Goal: Task Accomplishment & Management: Manage account settings

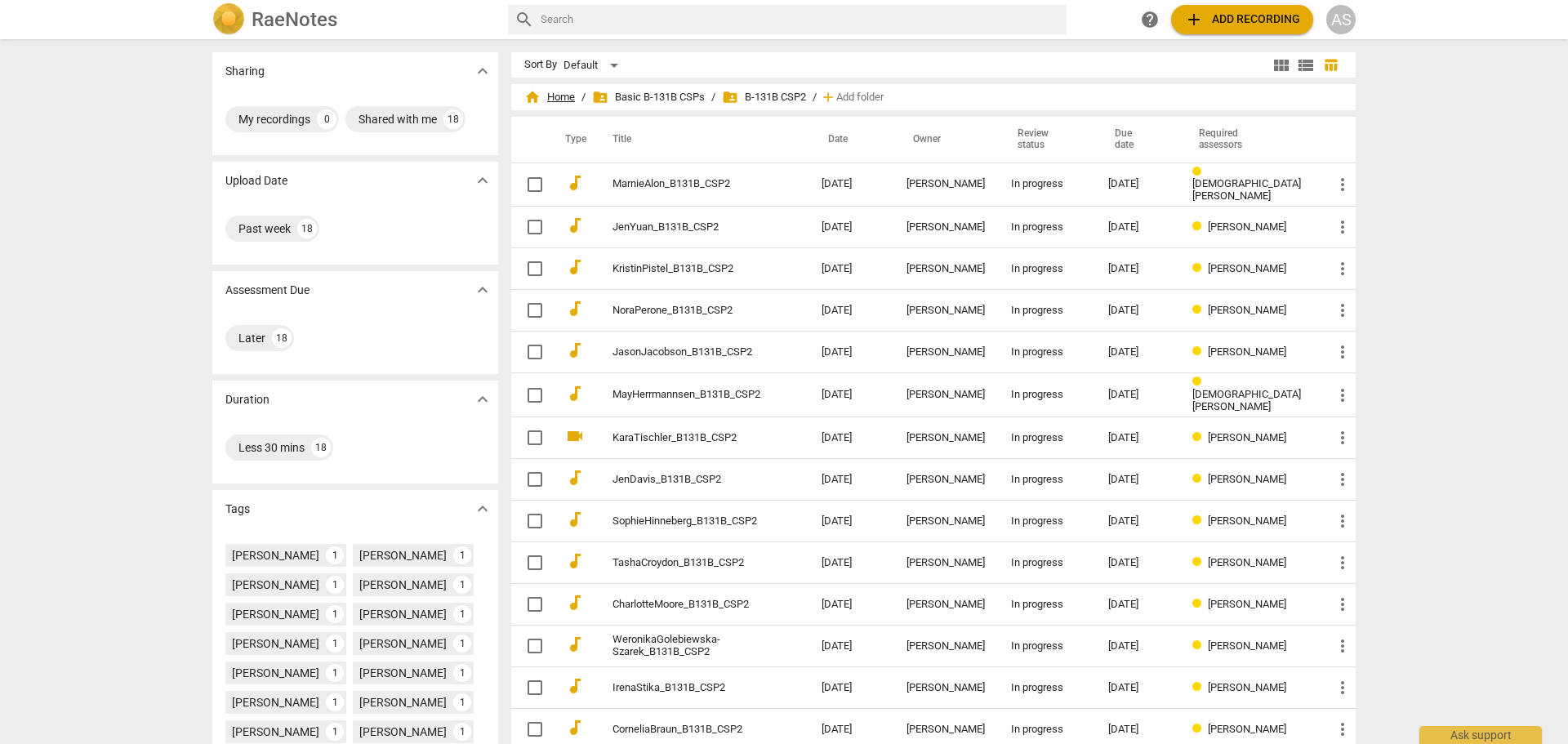
click at [562, 91] on span "home Home" at bounding box center [549, 97] width 51 height 16
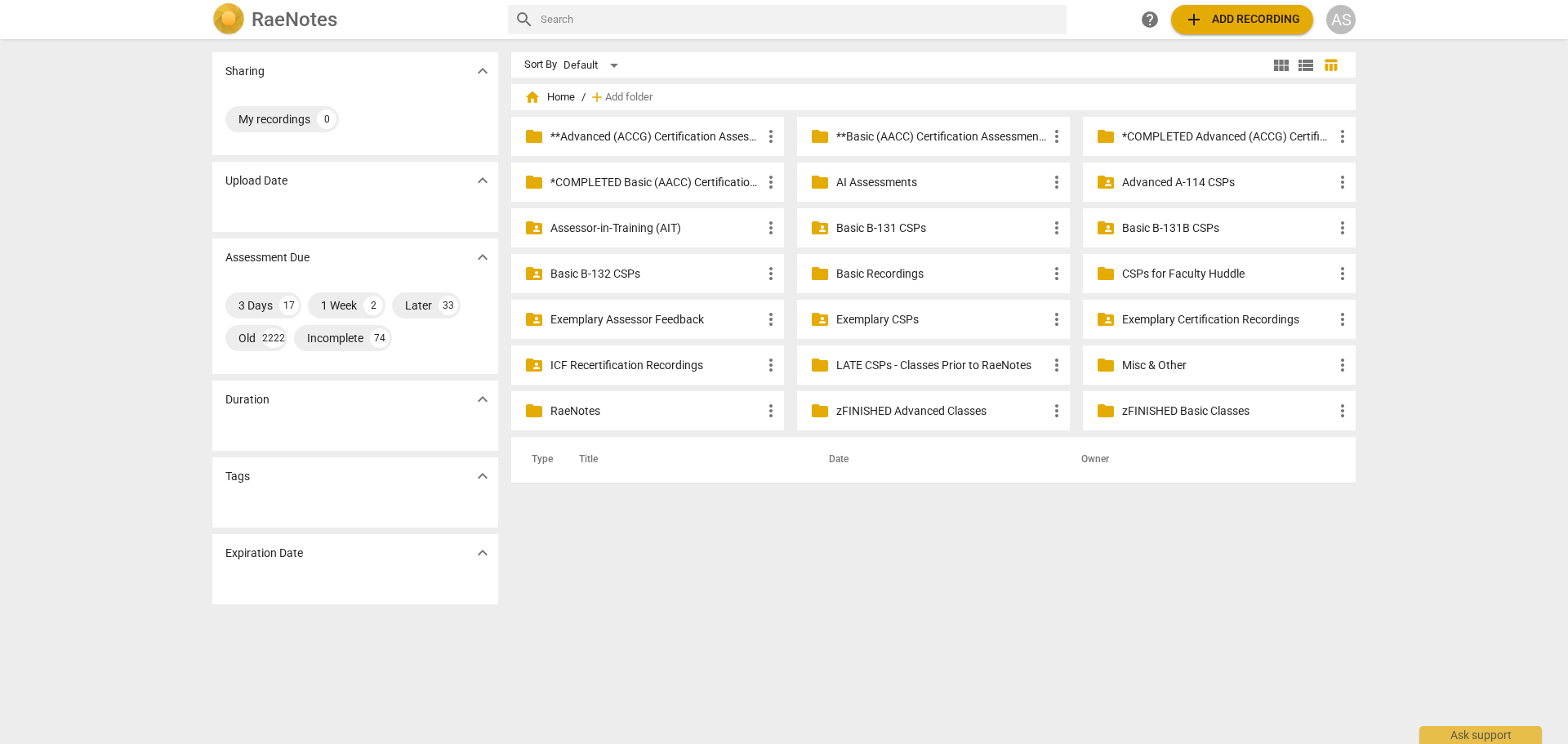
click at [1348, 15] on div "AS" at bounding box center [1340, 19] width 29 height 29
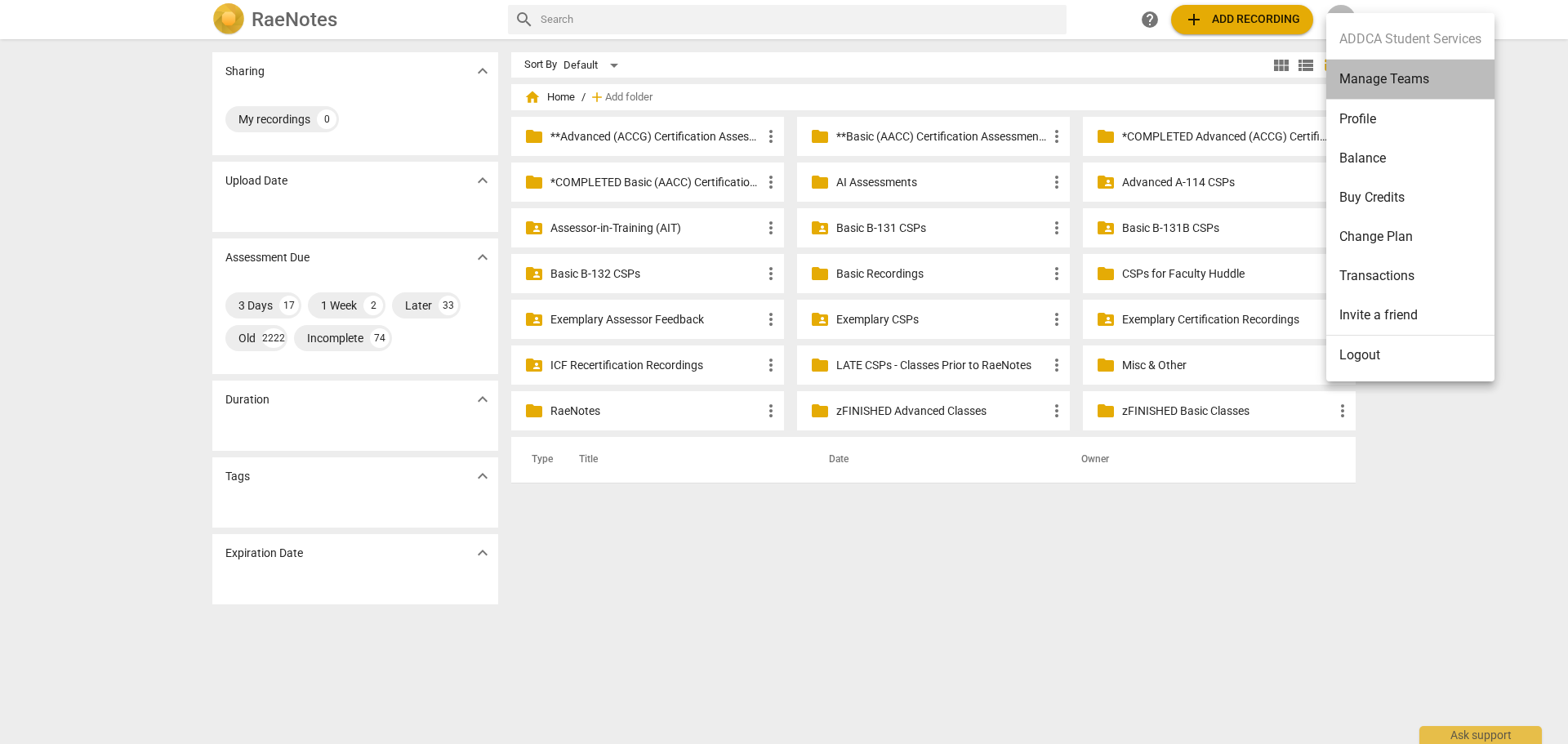
click at [1366, 84] on li "Manage Teams" at bounding box center [1409, 80] width 168 height 40
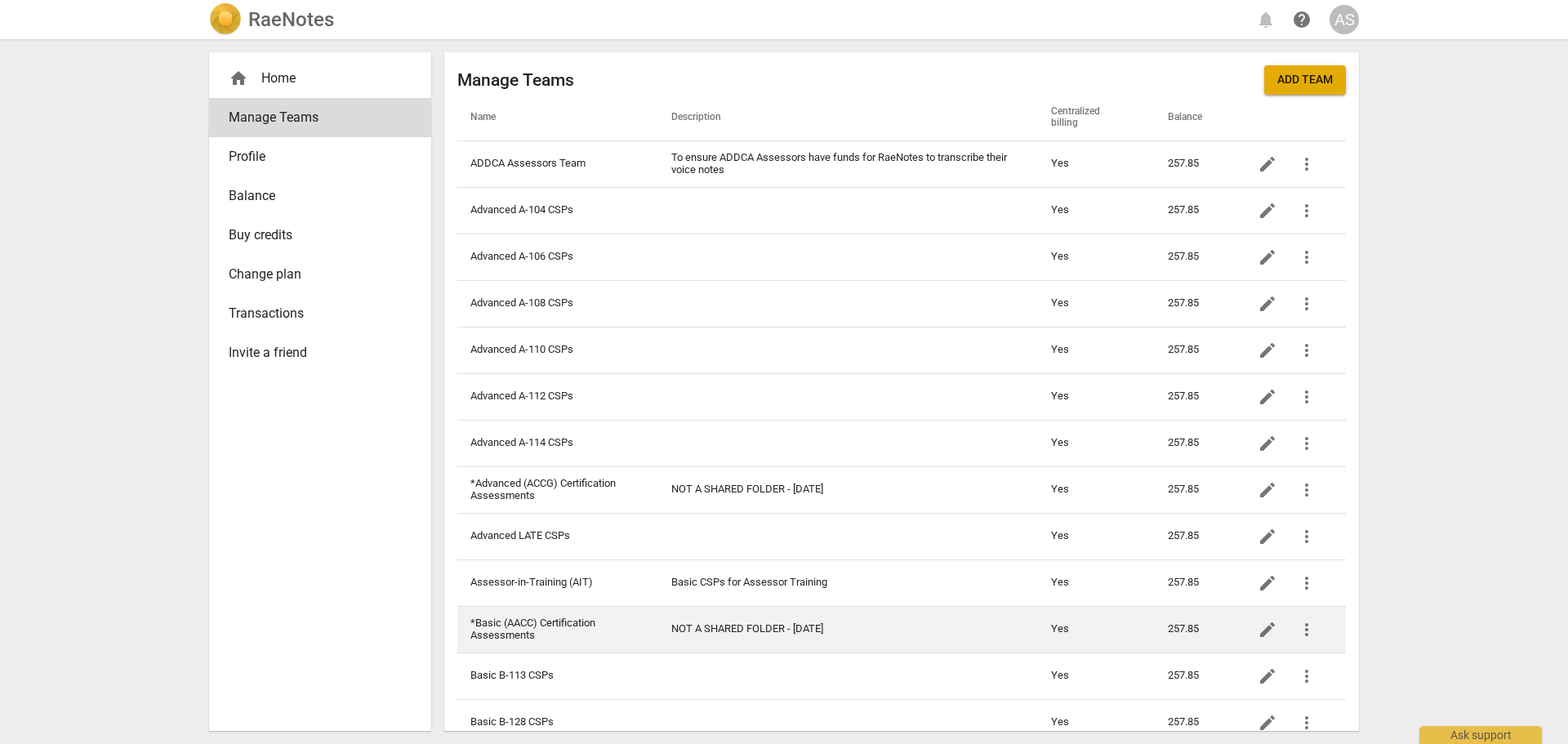
click at [606, 629] on td "*Basic (AACC) Certification Assessments" at bounding box center [557, 629] width 201 height 46
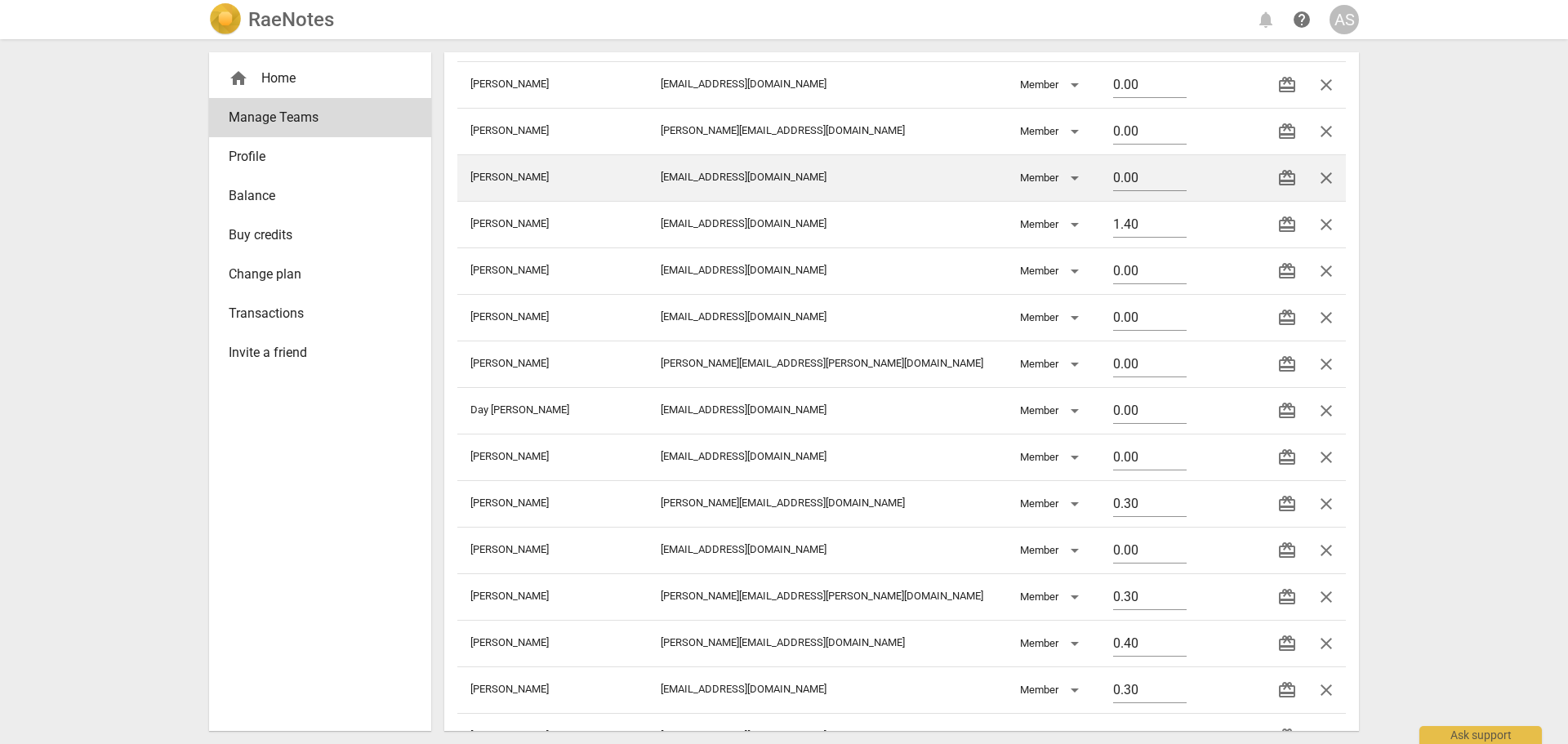
scroll to position [735, 0]
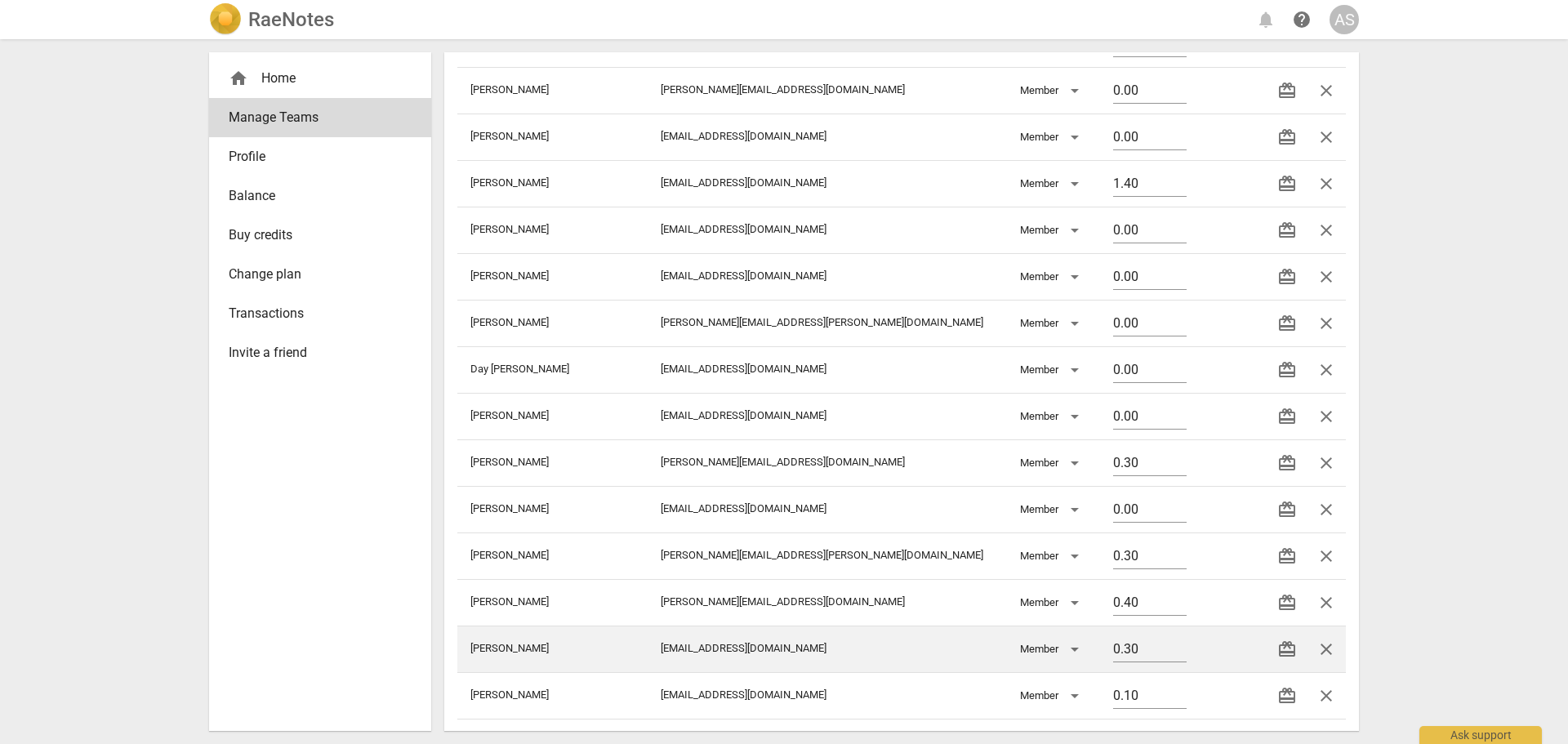
drag, startPoint x: 1107, startPoint y: 652, endPoint x: 989, endPoint y: 644, distance: 118.3
click at [989, 644] on tr "[PERSON_NAME] [EMAIL_ADDRESS][DOMAIN_NAME] Member 0.30 redeem close" at bounding box center [902, 649] width 888 height 46
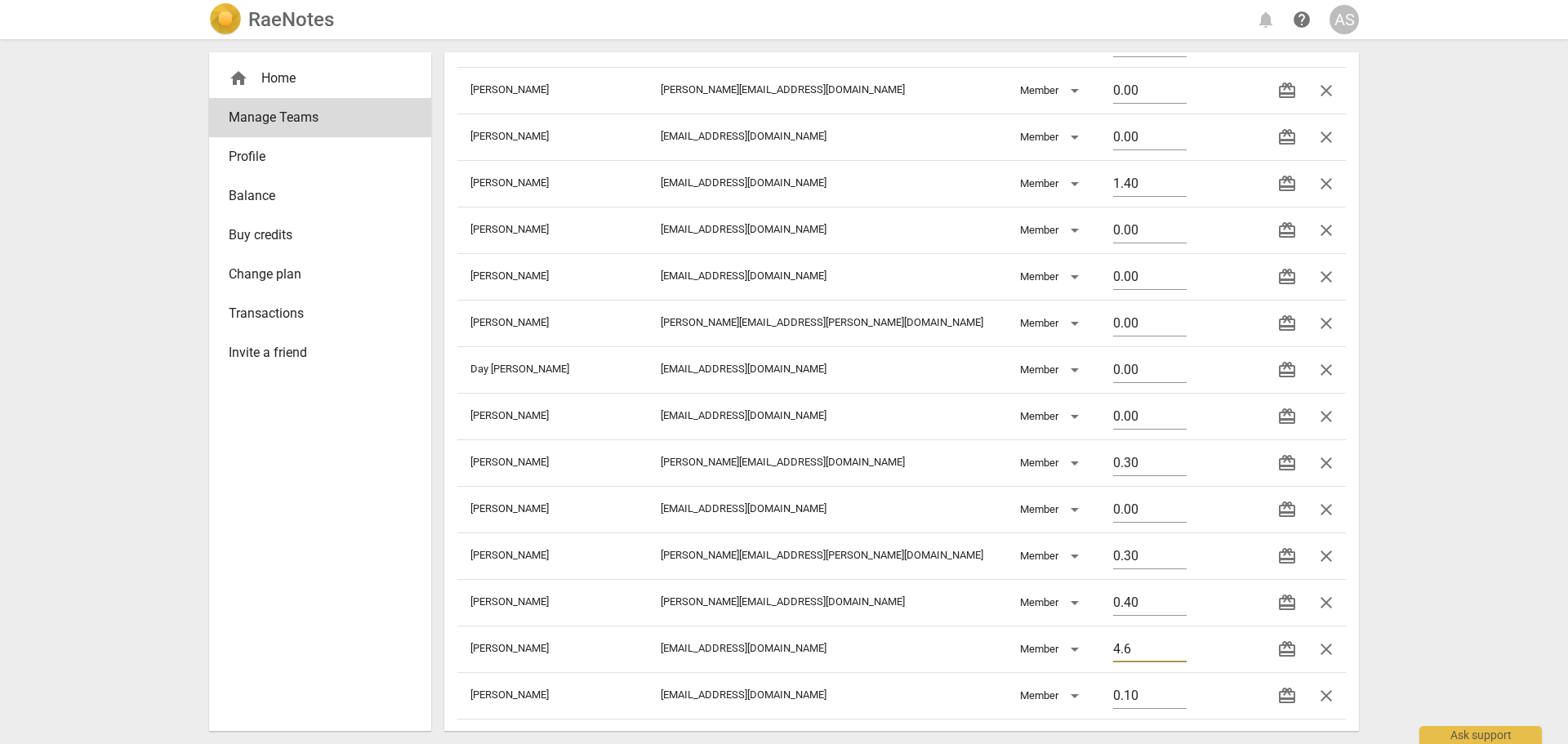
click at [1533, 481] on div "RaeNotes notifications help AS home Home Manage Teams Profile Balance Buy credi…" at bounding box center [784, 372] width 1568 height 744
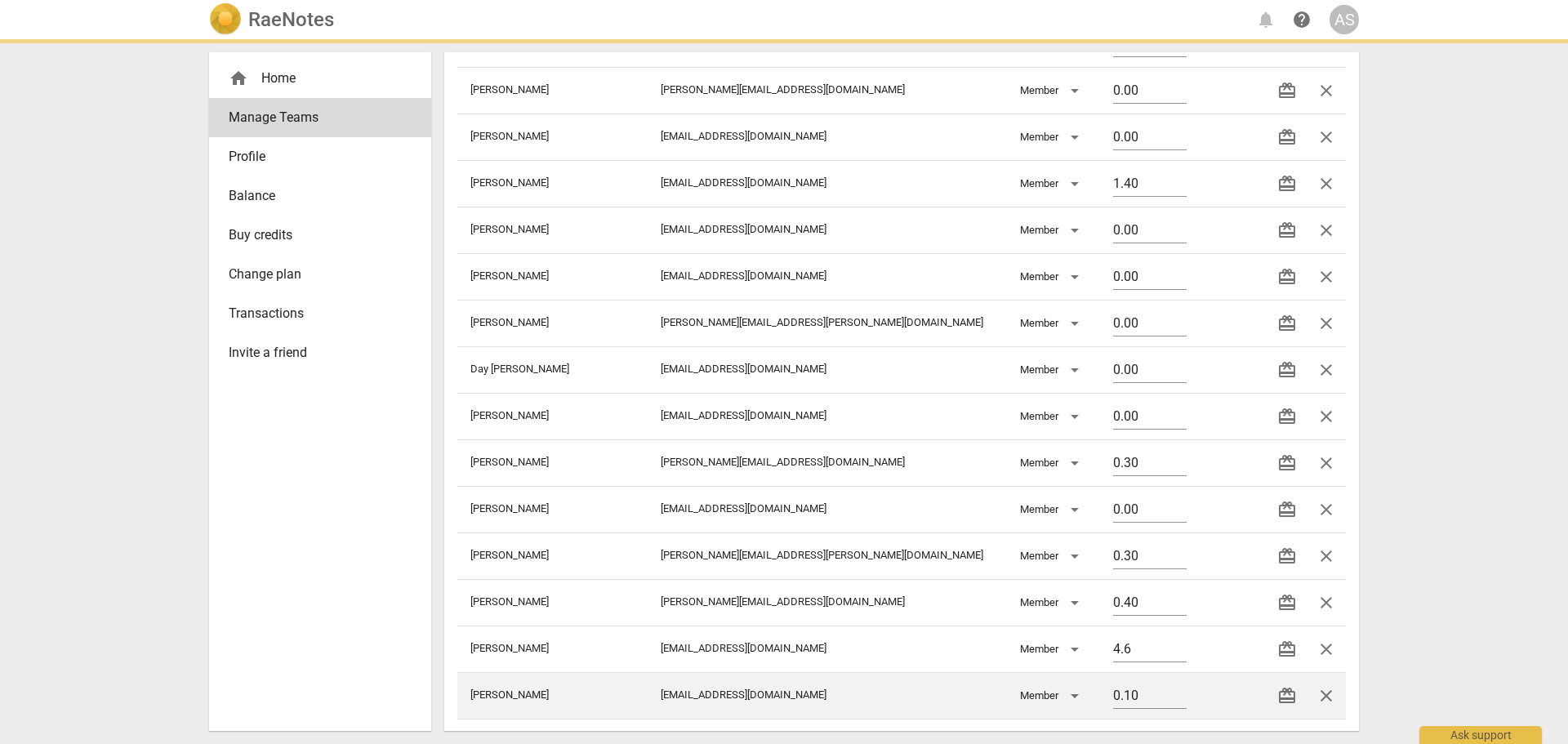
type input "4.60"
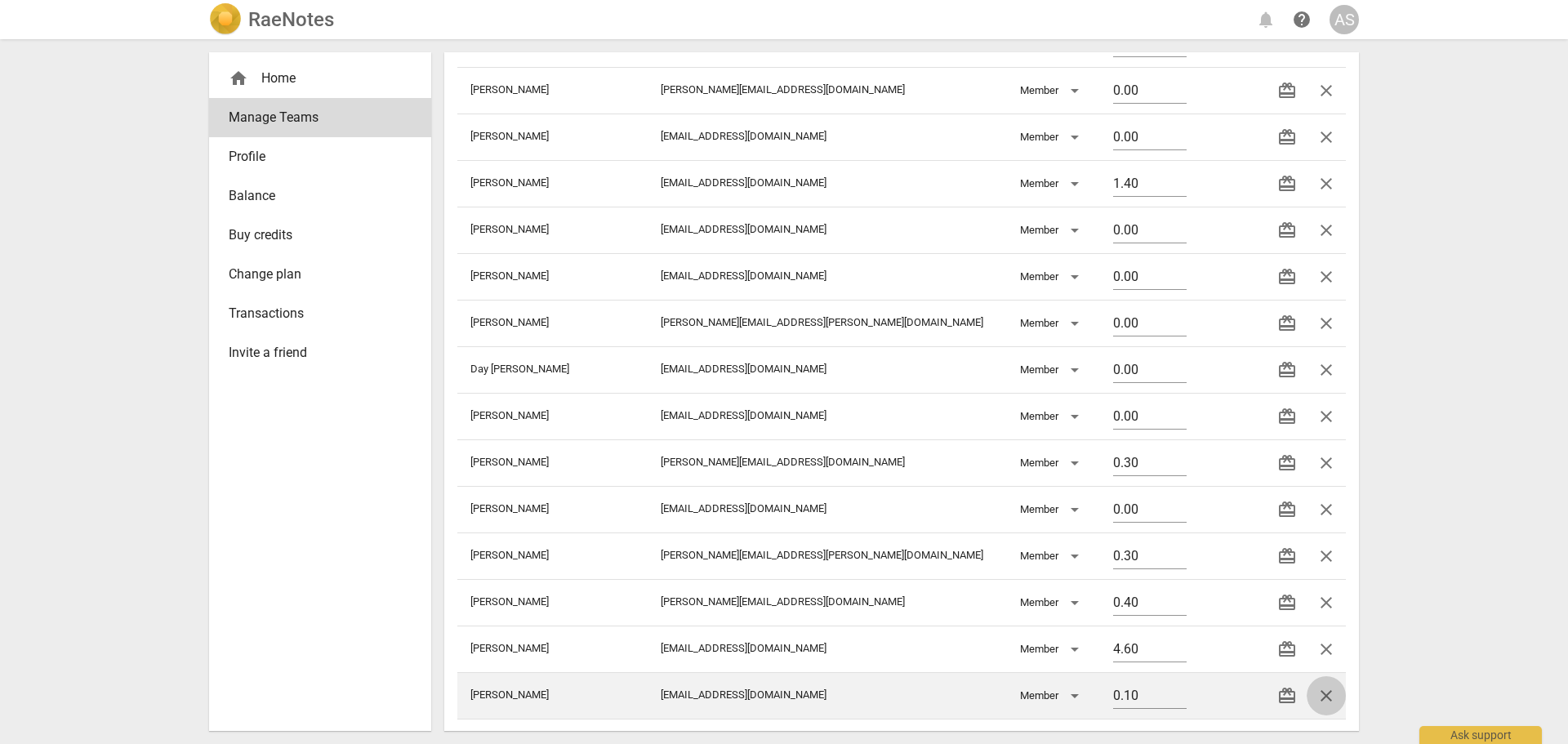
click at [1326, 692] on span "close" at bounding box center [1326, 696] width 20 height 20
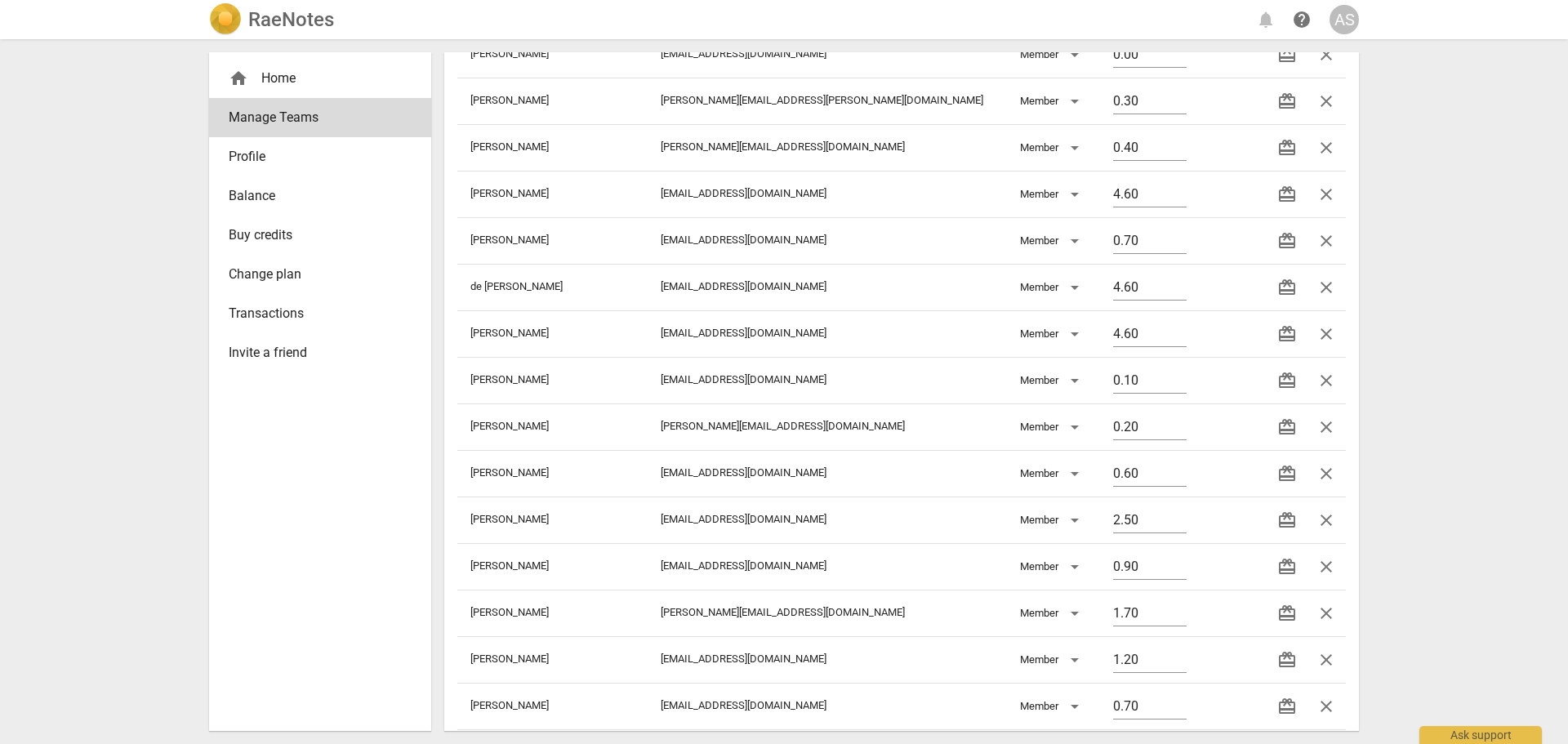
scroll to position [1225, 0]
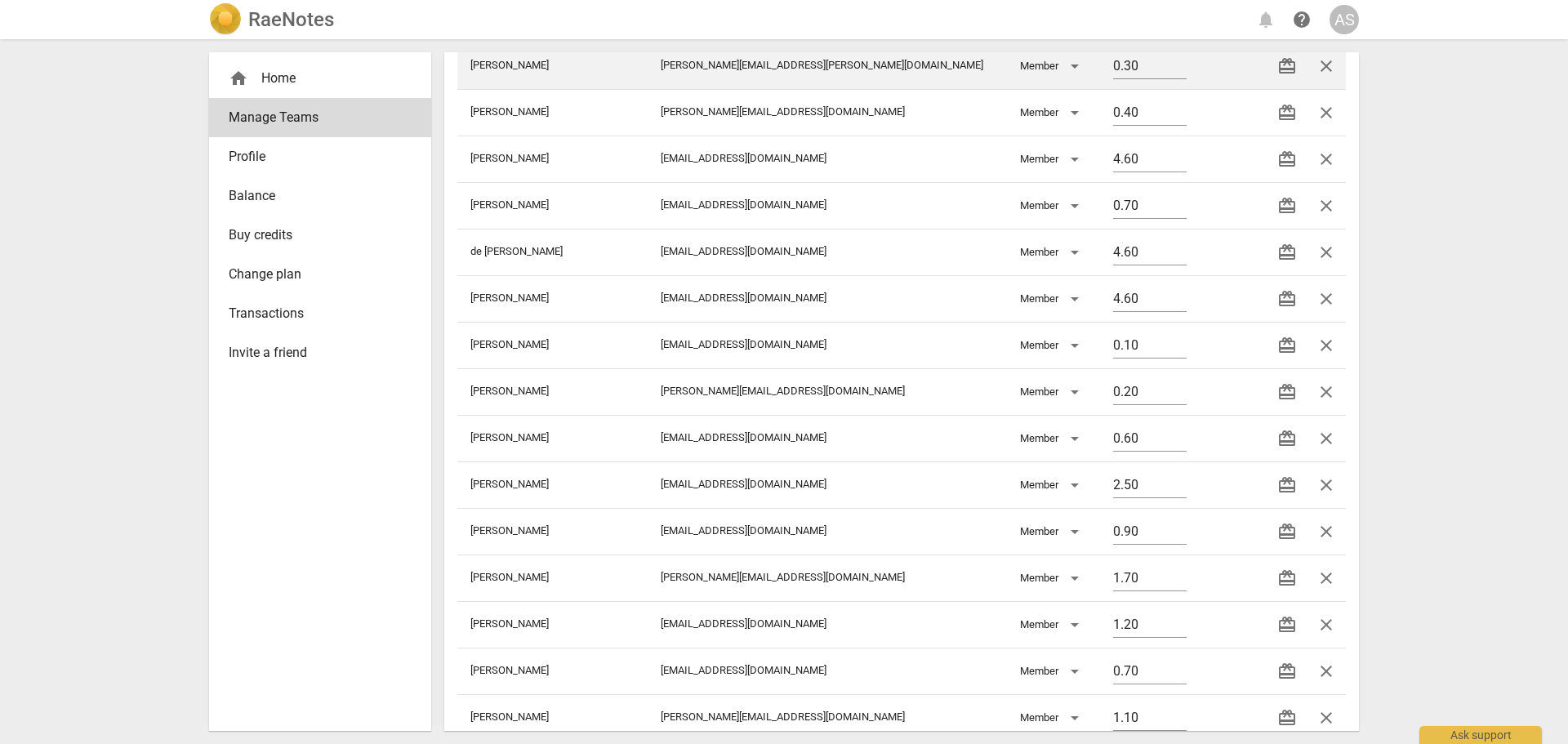
click at [1324, 577] on span "close" at bounding box center [1326, 579] width 20 height 20
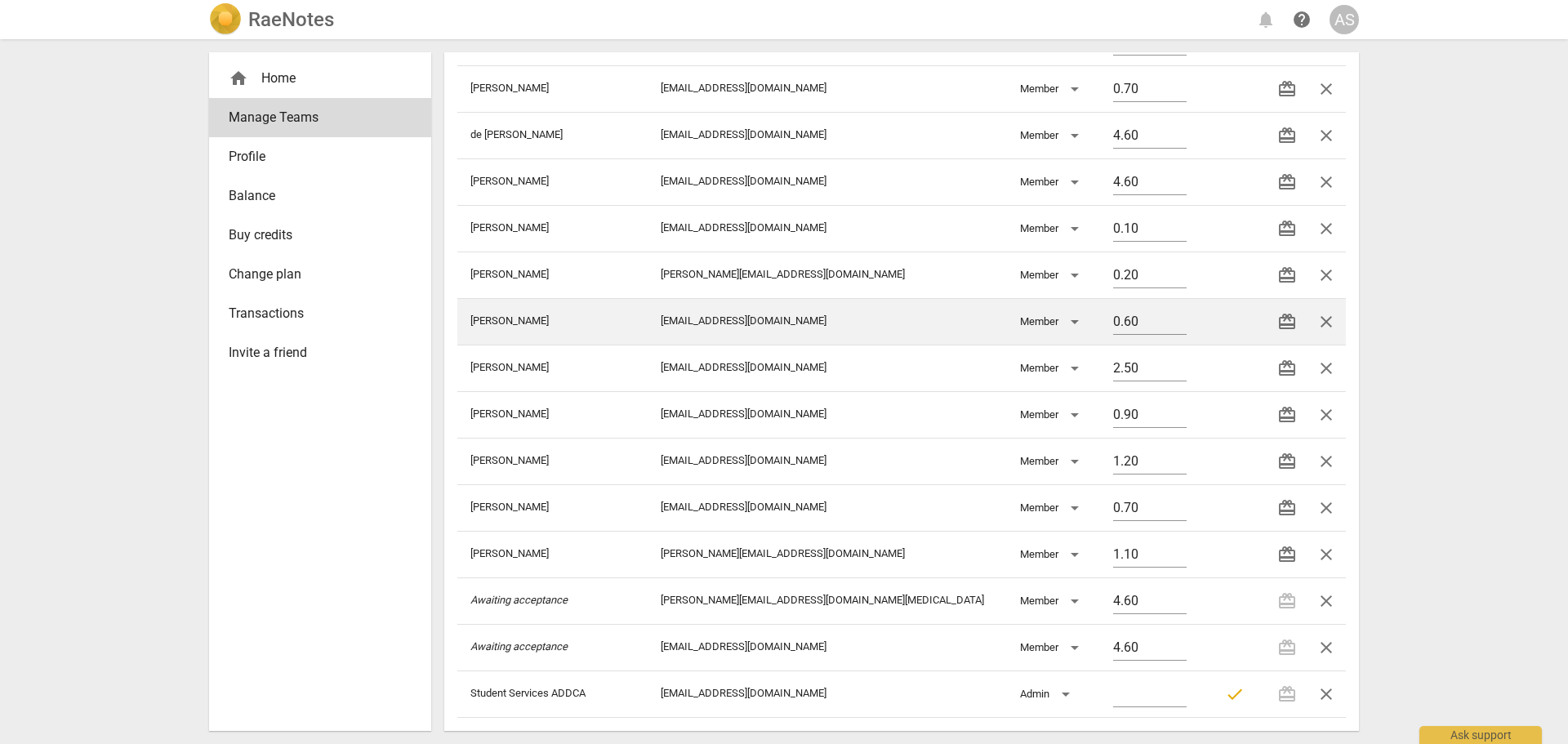
scroll to position [1342, 0]
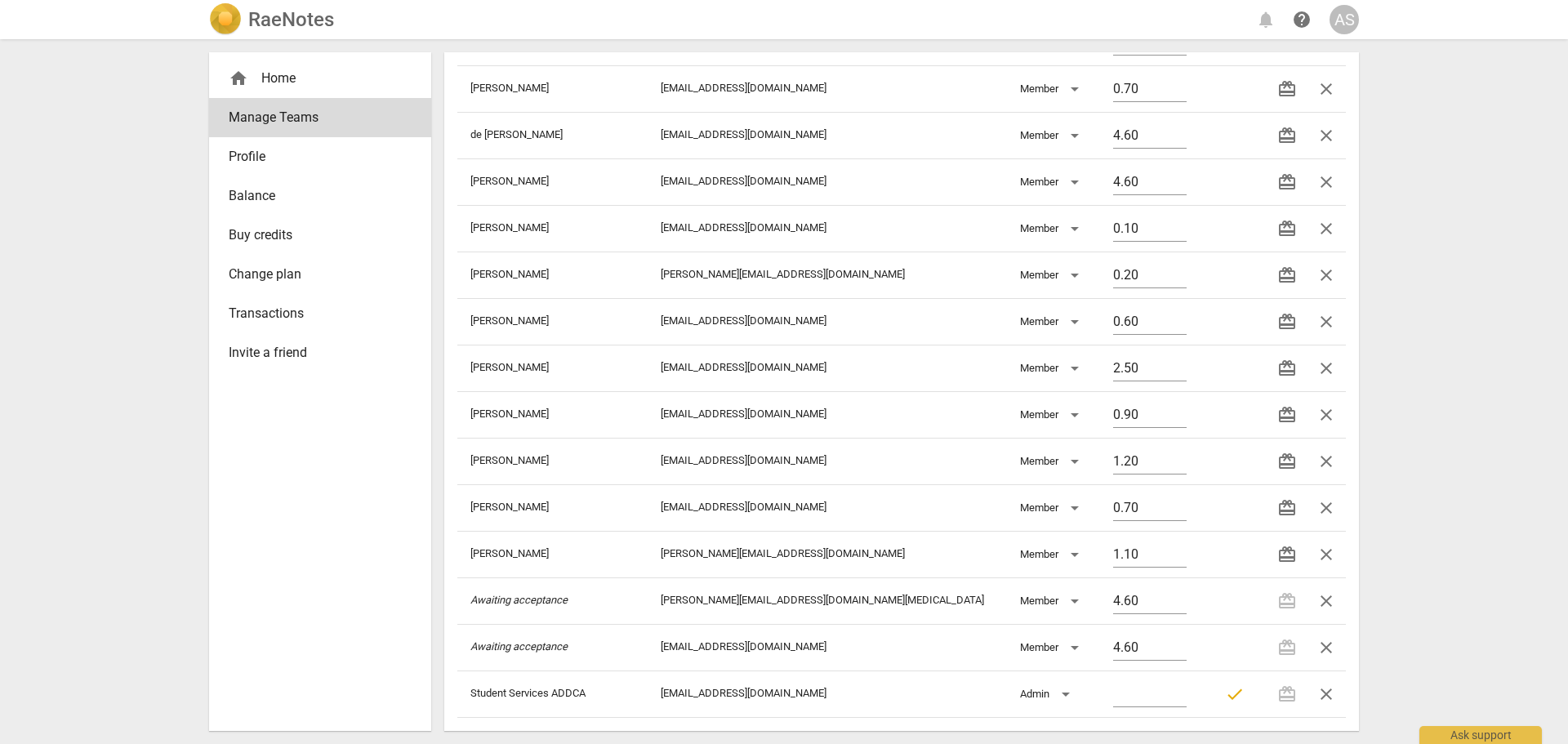
click at [266, 19] on h2 "RaeNotes" at bounding box center [291, 19] width 85 height 23
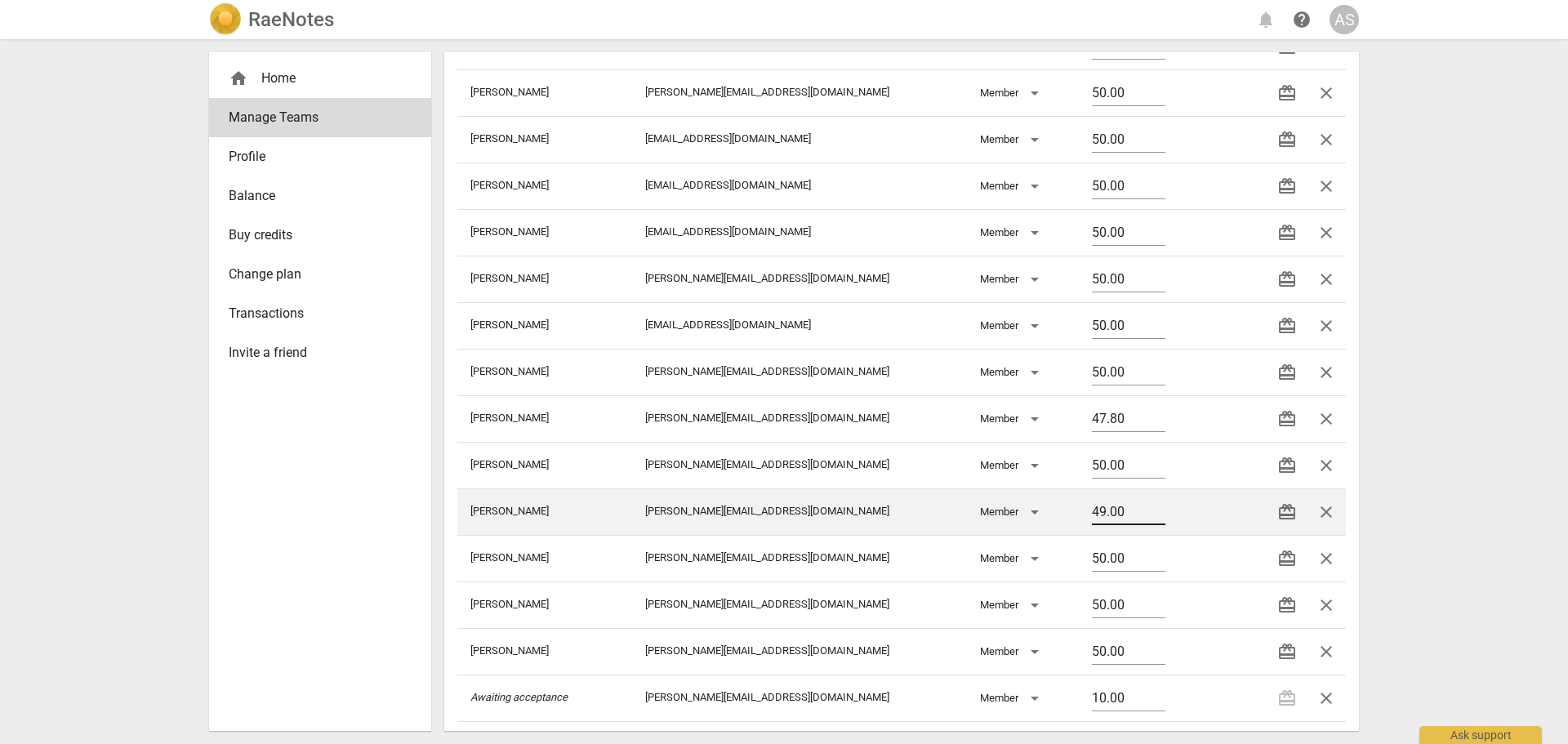
scroll to position [504, 0]
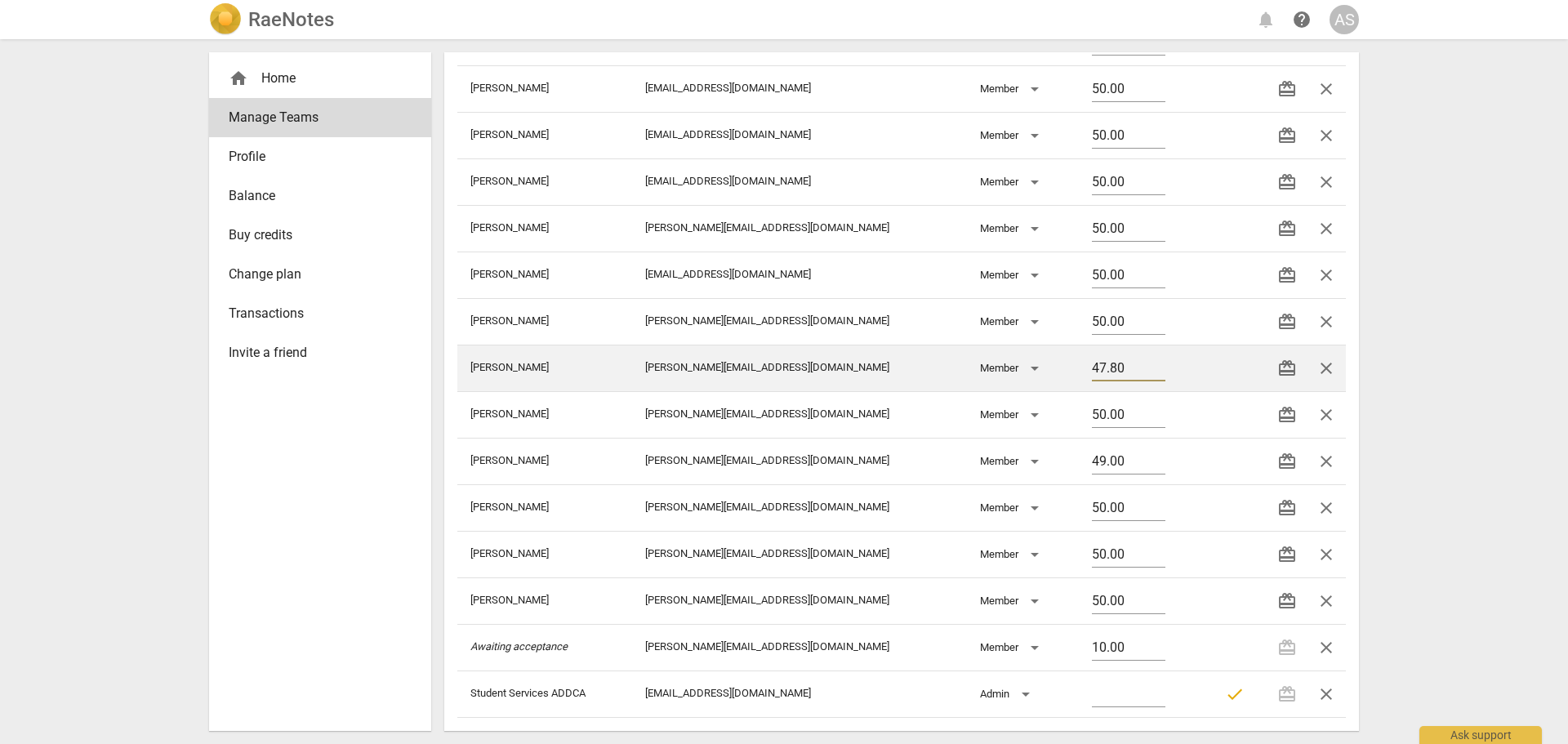
drag, startPoint x: 1089, startPoint y: 369, endPoint x: 988, endPoint y: 371, distance: 101.0
click at [988, 371] on tr "Weggelaar Brett [EMAIL_ADDRESS][DOMAIN_NAME] Member 47.80 redeem close" at bounding box center [902, 367] width 888 height 46
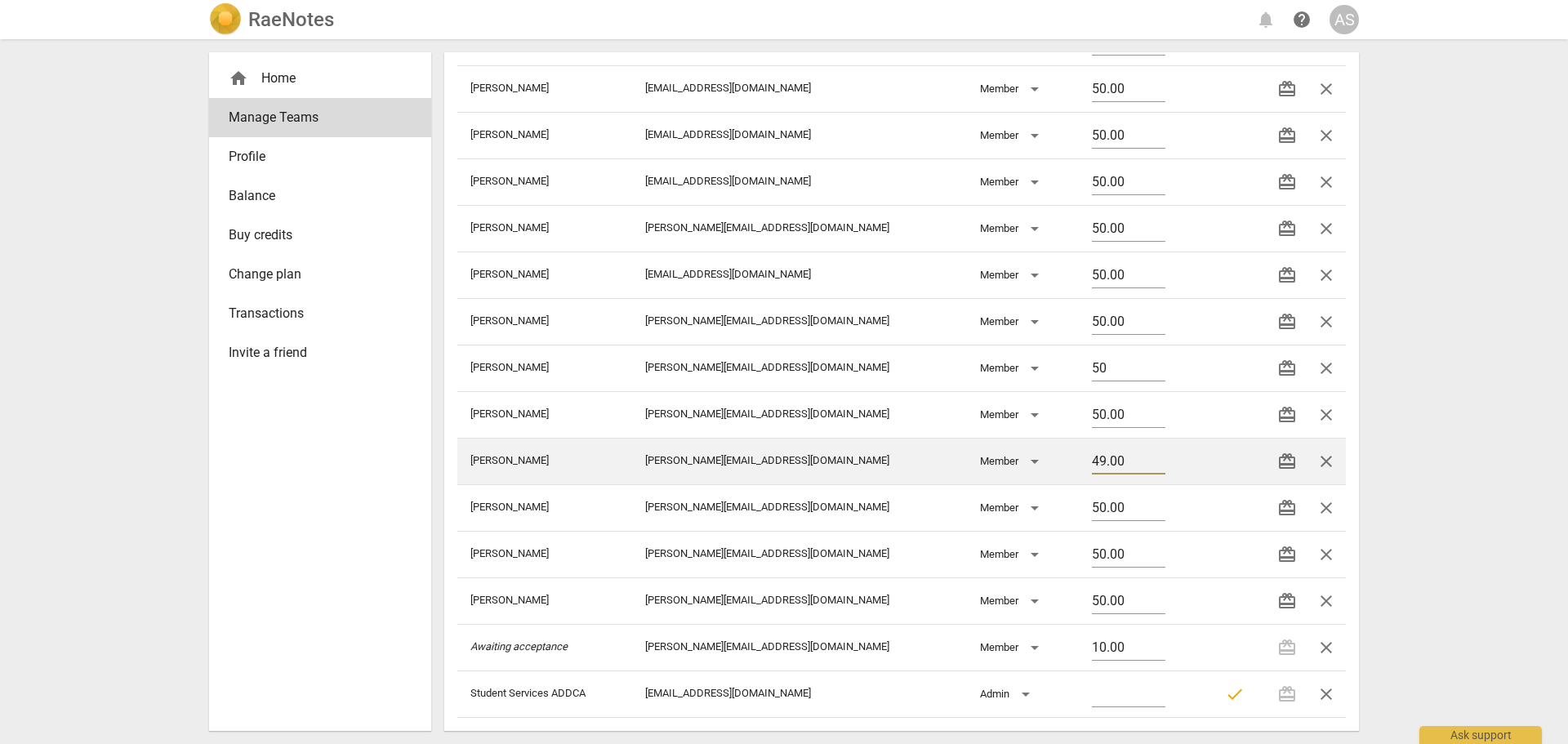
drag, startPoint x: 1063, startPoint y: 457, endPoint x: 1018, endPoint y: 461, distance: 45.2
click at [1018, 461] on tr "[PERSON_NAME] [PERSON_NAME][EMAIL_ADDRESS][DOMAIN_NAME] Member 49.00 redeem clo…" at bounding box center [902, 461] width 888 height 46
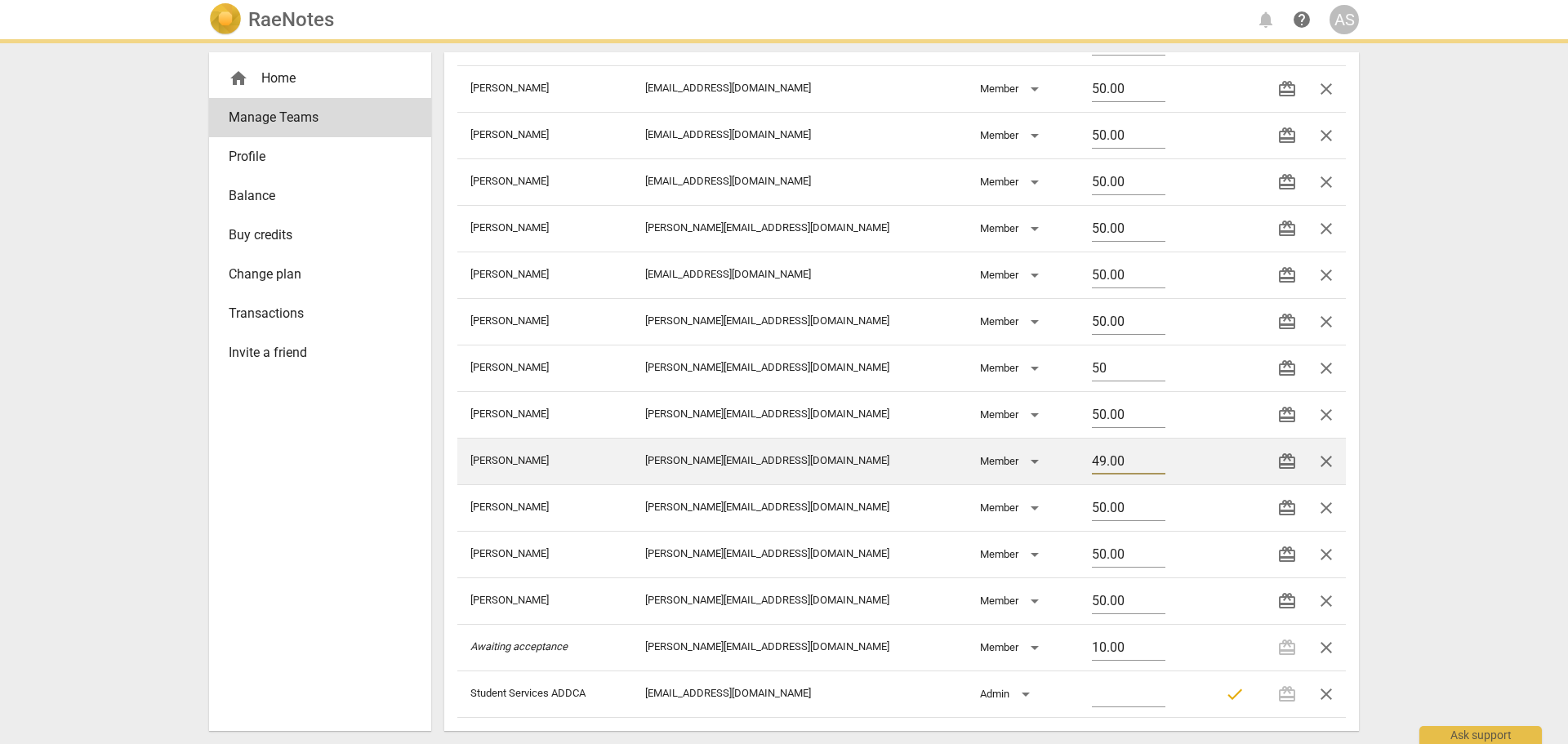
type input "50.00"
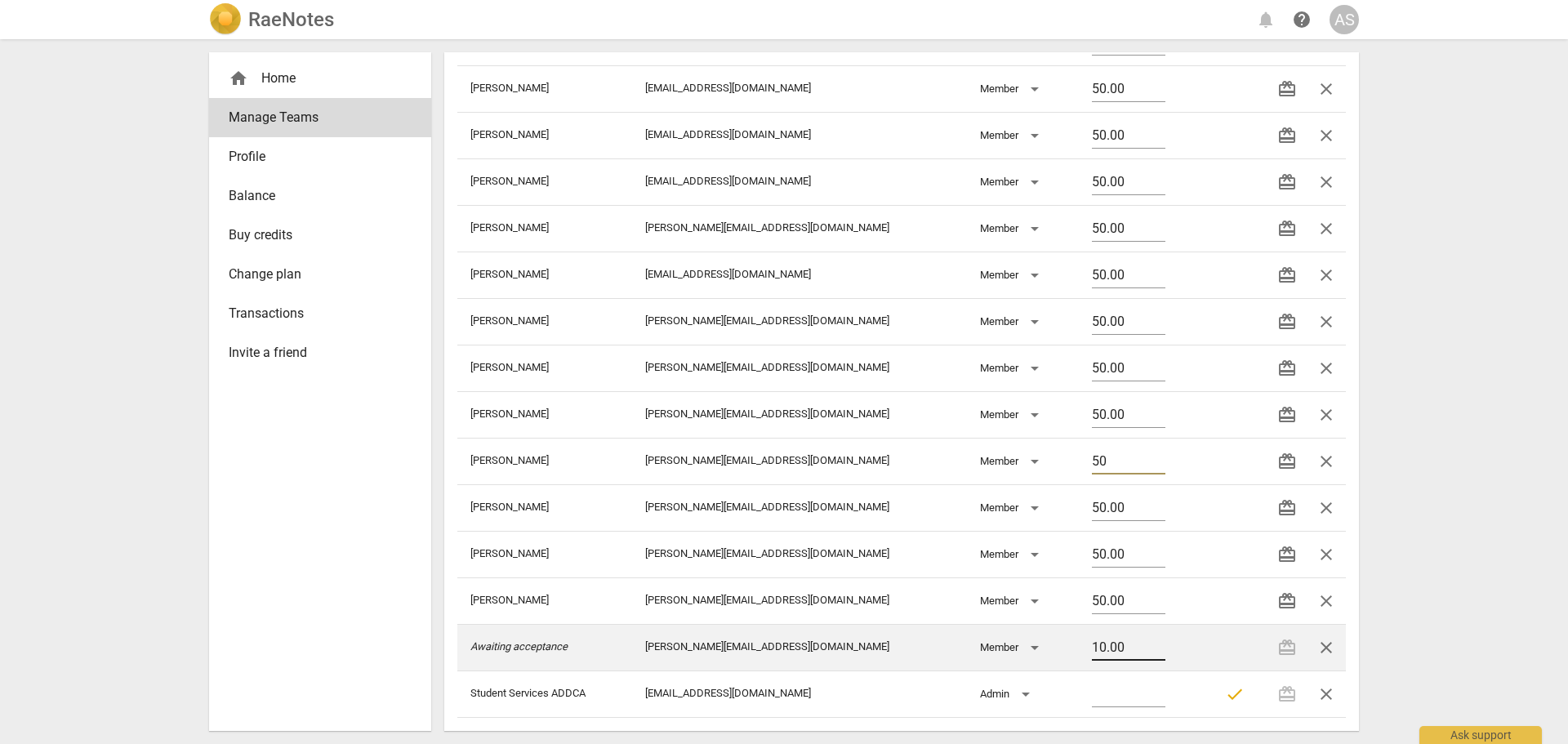
type input "50"
drag, startPoint x: 1094, startPoint y: 644, endPoint x: 957, endPoint y: 639, distance: 137.1
click at [957, 639] on tr "Awaiting acceptance [PERSON_NAME][EMAIL_ADDRESS][DOMAIN_NAME] Member 10.00 rede…" at bounding box center [902, 647] width 888 height 46
type input "0"
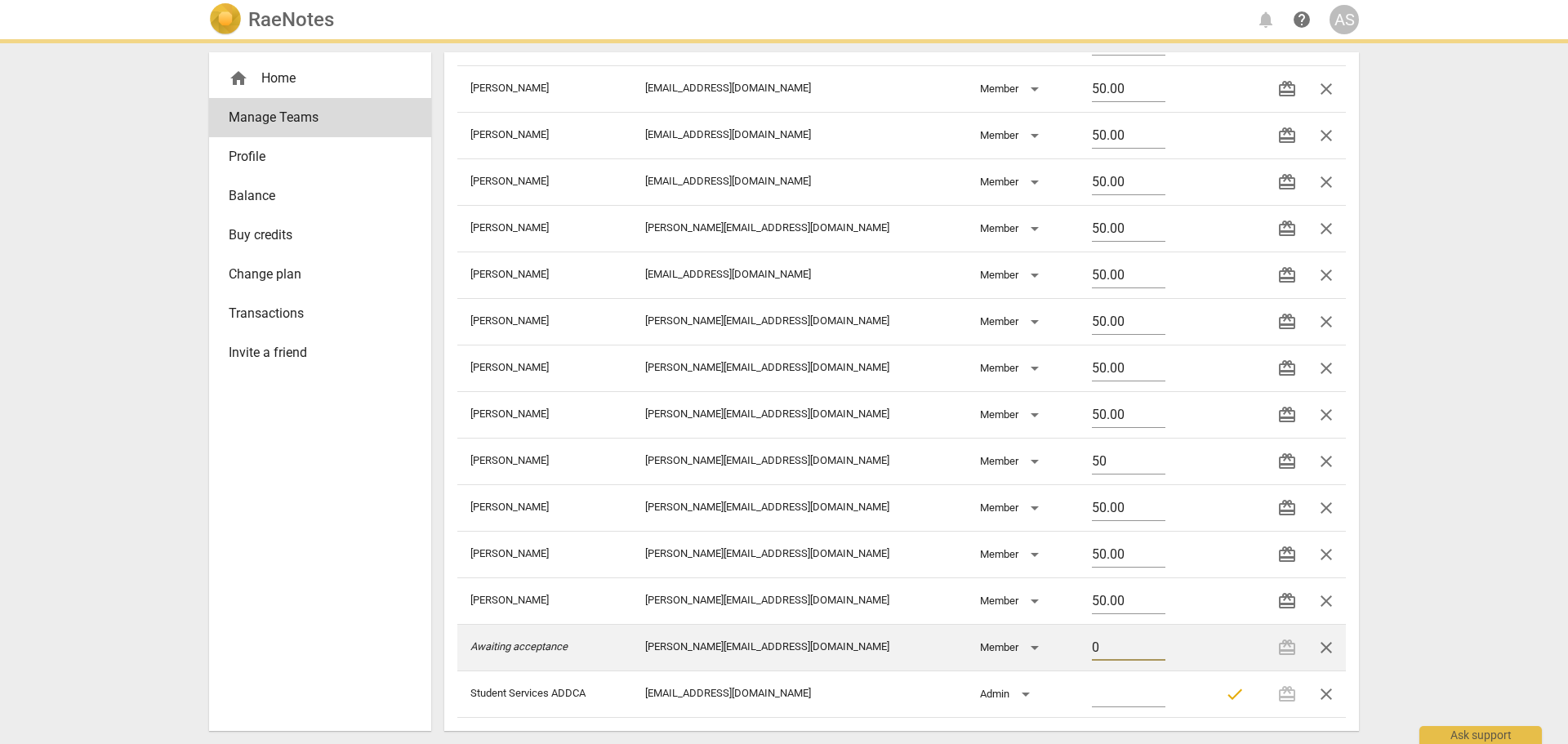
type input "50.00"
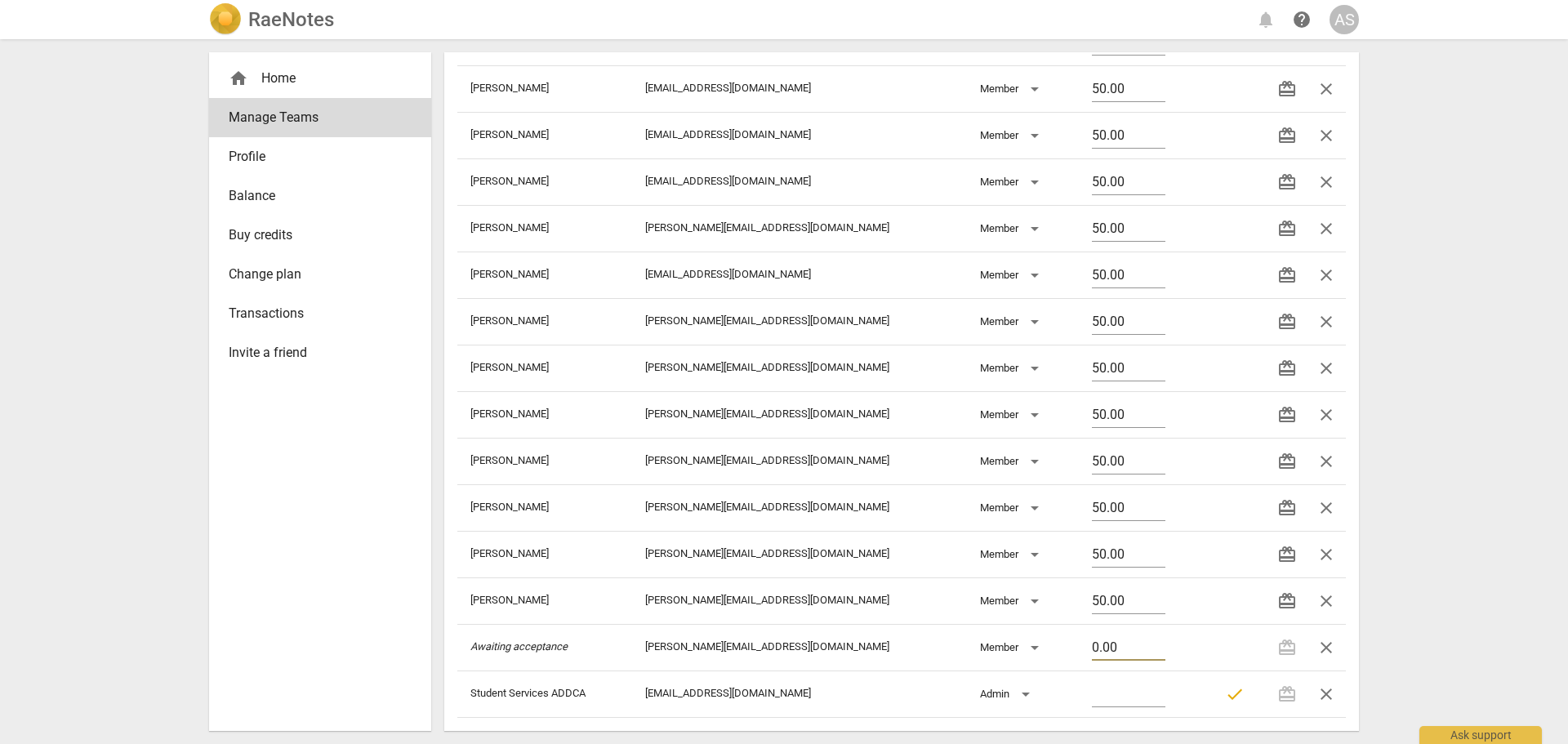
click at [1456, 423] on div "RaeNotes notifications help AS home Home Manage Teams Profile Balance Buy credi…" at bounding box center [784, 372] width 1568 height 744
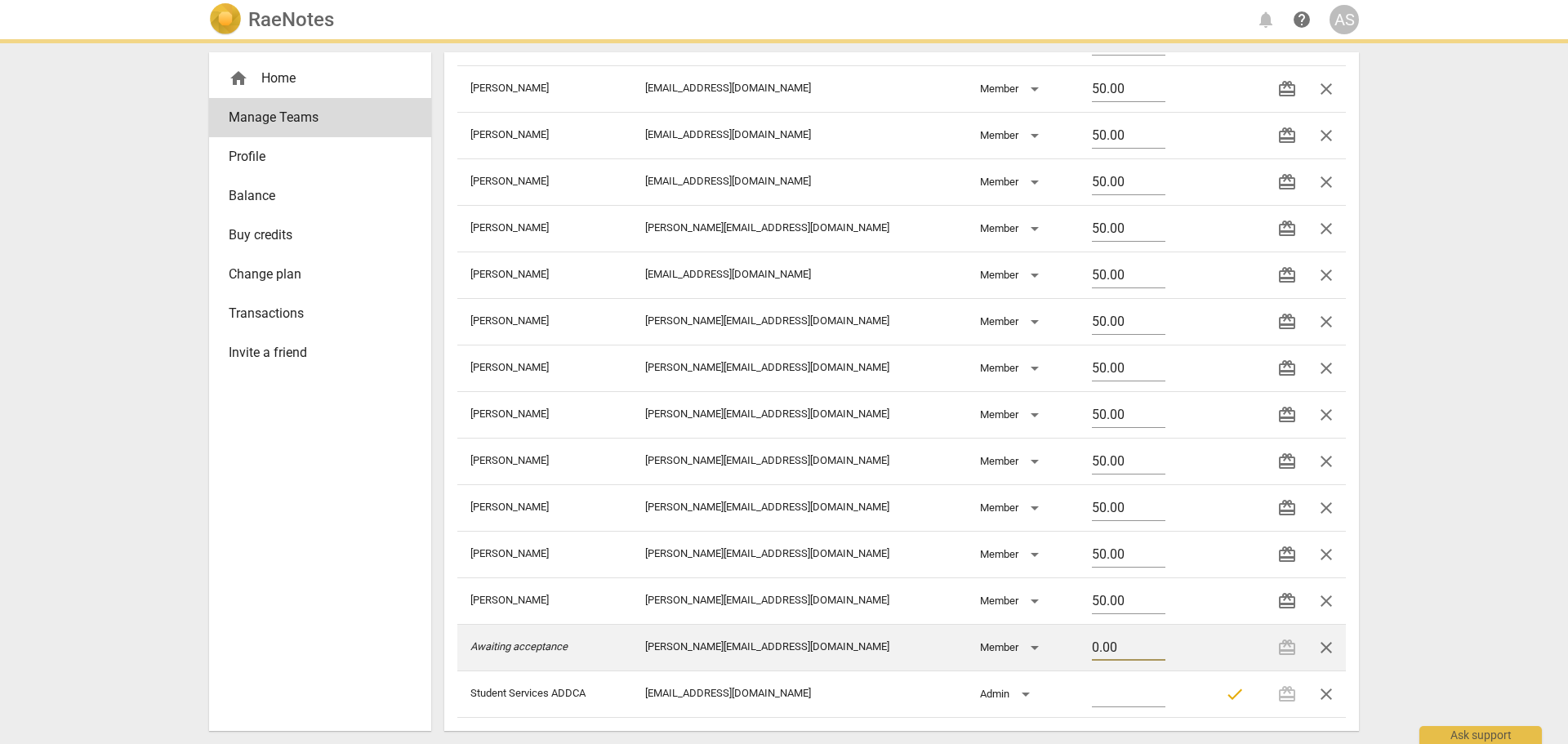
click at [1091, 653] on input "0.00" at bounding box center [1128, 649] width 74 height 24
click at [1091, 650] on input "0.00" at bounding box center [1128, 649] width 74 height 24
type input "50.00"
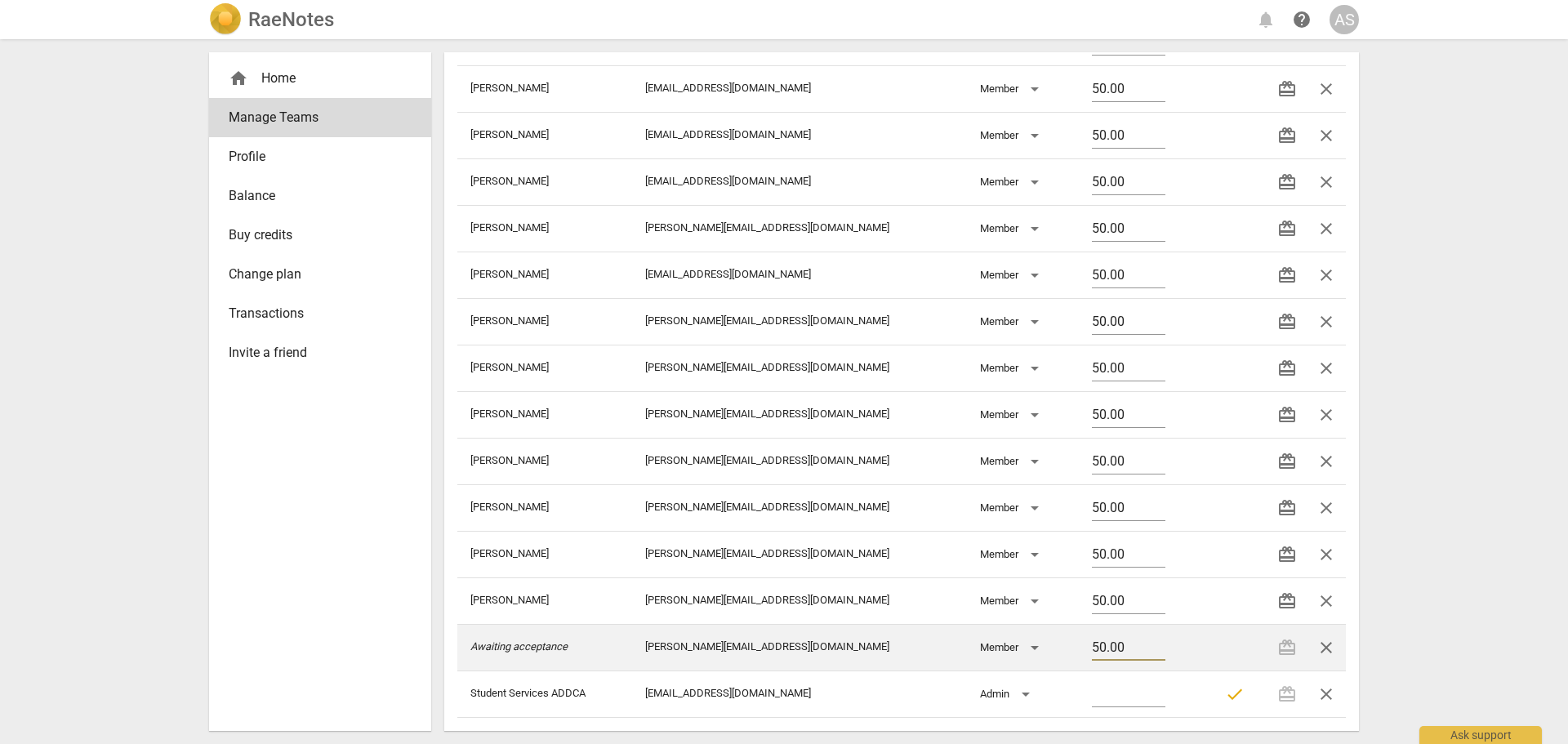
drag, startPoint x: 1082, startPoint y: 650, endPoint x: 1041, endPoint y: 652, distance: 41.0
click at [1079, 652] on td "50.00" at bounding box center [1140, 647] width 123 height 46
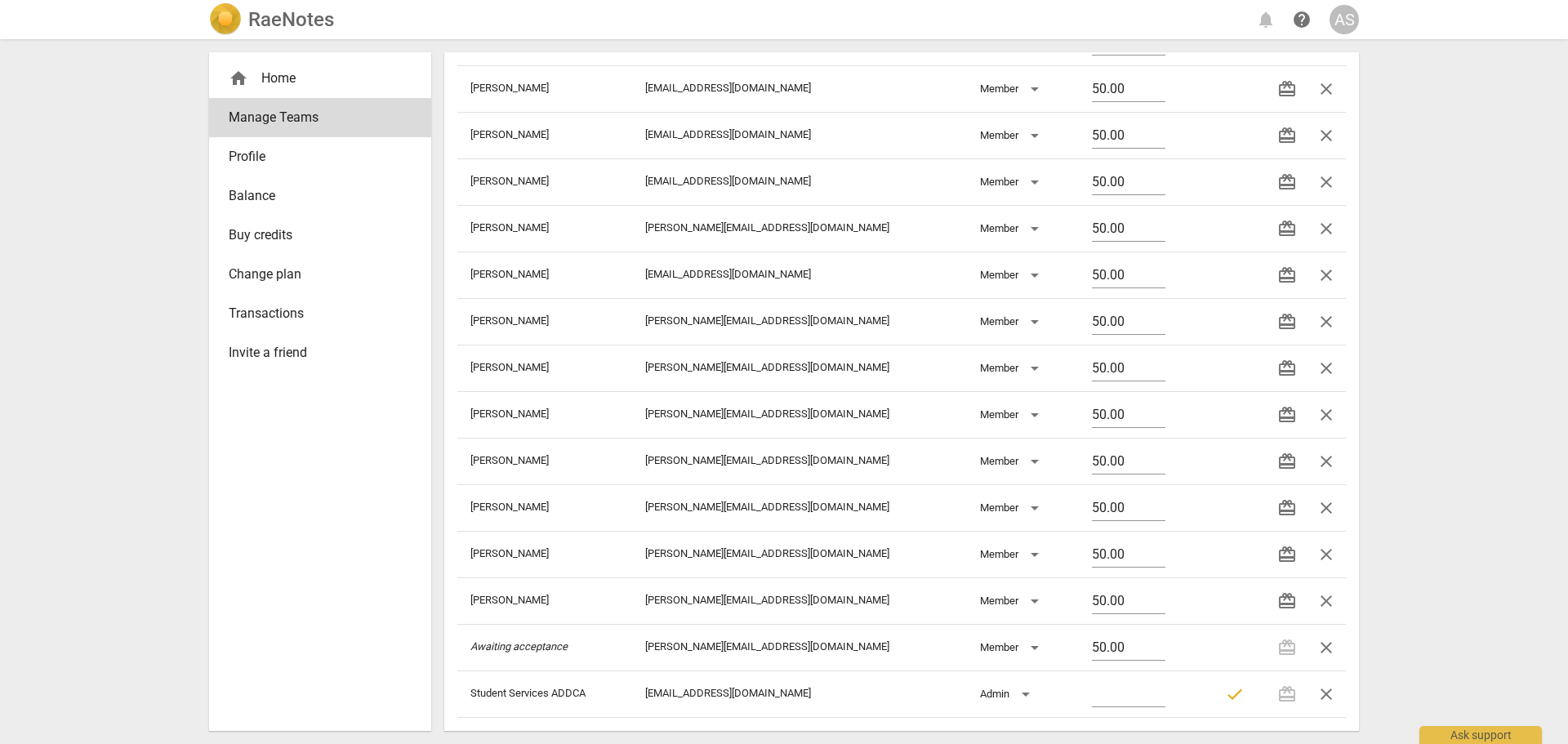
click at [1392, 615] on div "RaeNotes notifications help AS home Home Manage Teams Profile Balance Buy credi…" at bounding box center [784, 372] width 1568 height 744
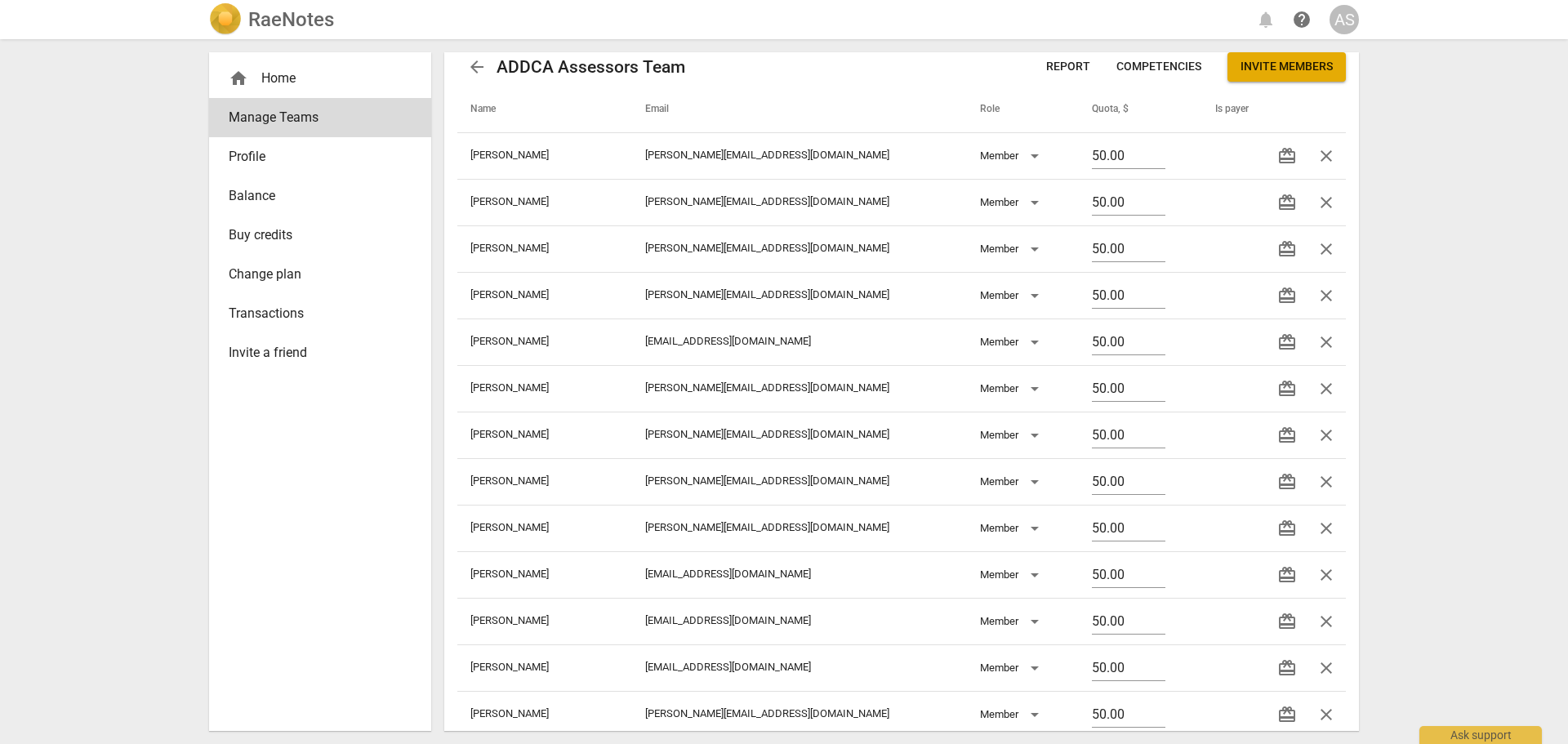
scroll to position [14, 0]
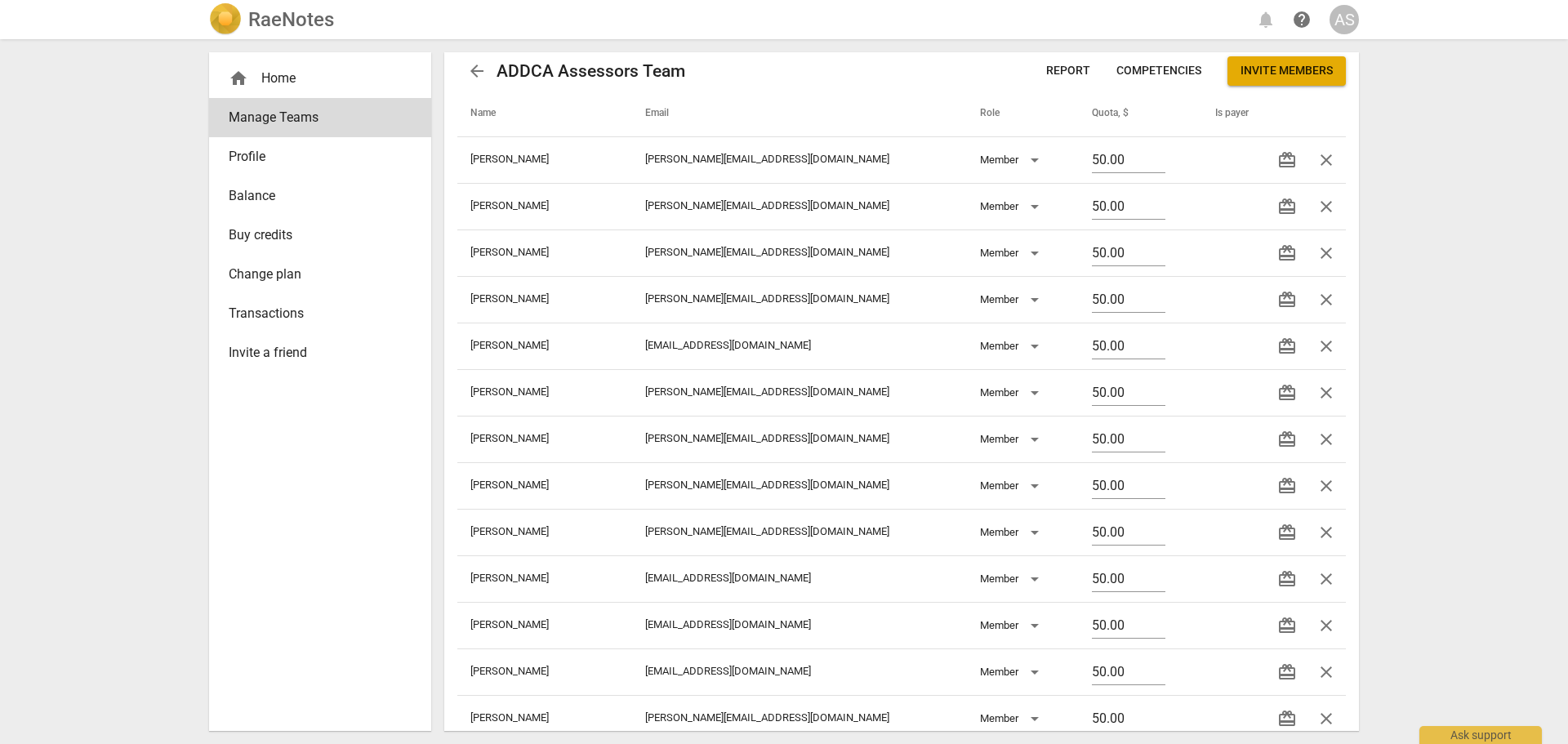
drag, startPoint x: 265, startPoint y: 20, endPoint x: 312, endPoint y: 7, distance: 48.8
click at [265, 20] on h2 "RaeNotes" at bounding box center [291, 19] width 85 height 23
